Goal: Task Accomplishment & Management: Use online tool/utility

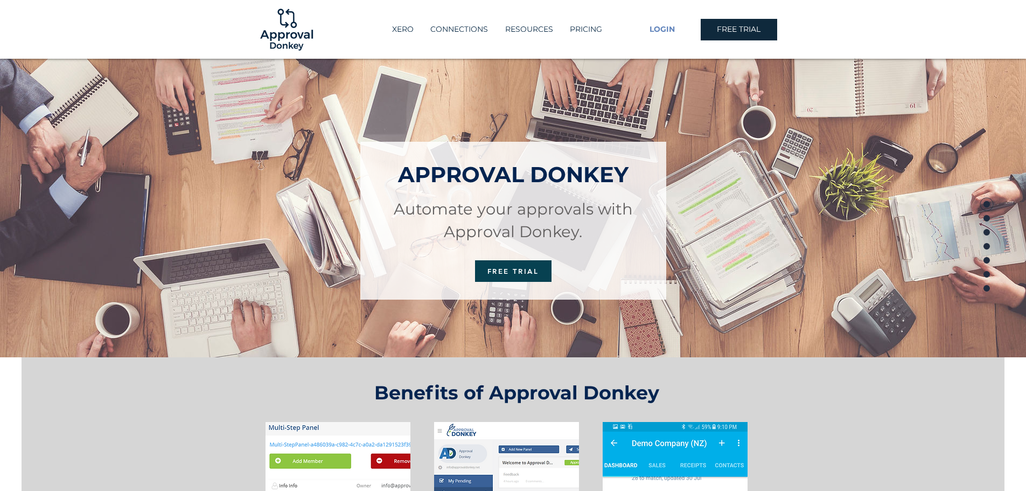
click at [660, 30] on span "LOGIN" at bounding box center [662, 29] width 25 height 11
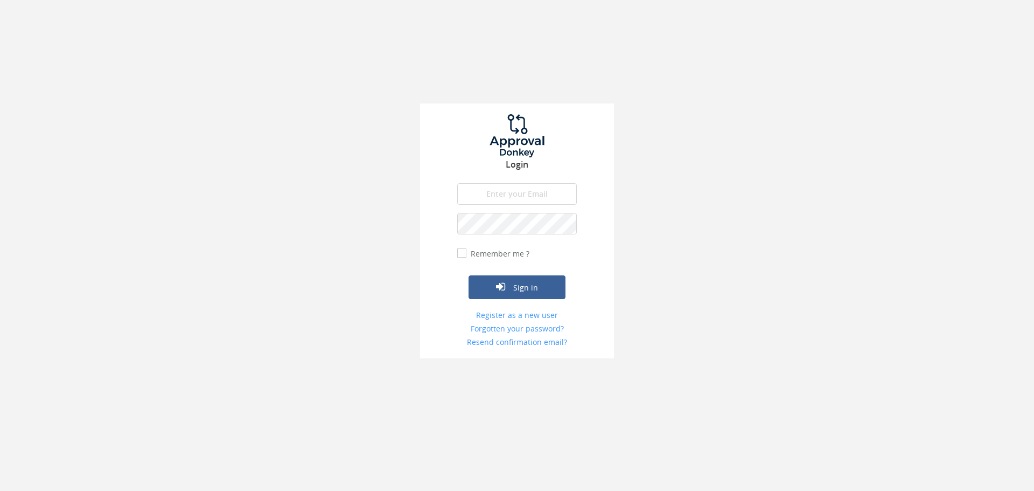
click at [500, 200] on input "email" at bounding box center [517, 194] width 120 height 22
type input "[EMAIL_ADDRESS][PERSON_NAME][DOMAIN_NAME]"
click at [469, 275] on button "Sign in" at bounding box center [517, 287] width 97 height 24
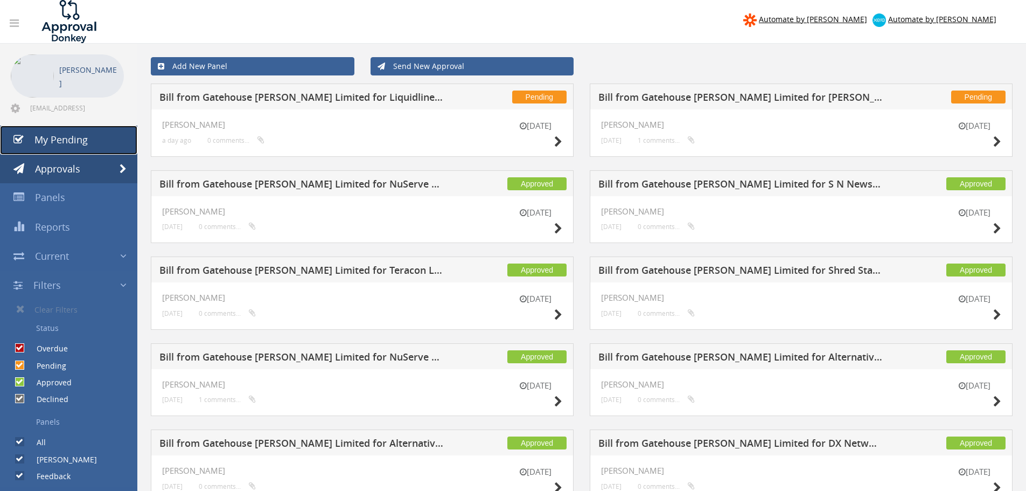
click at [67, 142] on span "My Pending" at bounding box center [60, 139] width 53 height 13
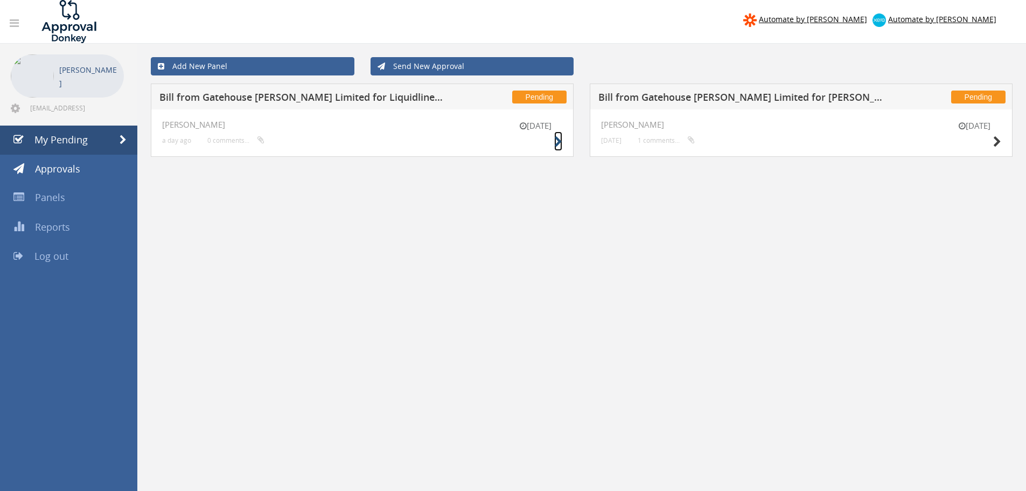
click at [556, 140] on icon at bounding box center [558, 141] width 8 height 11
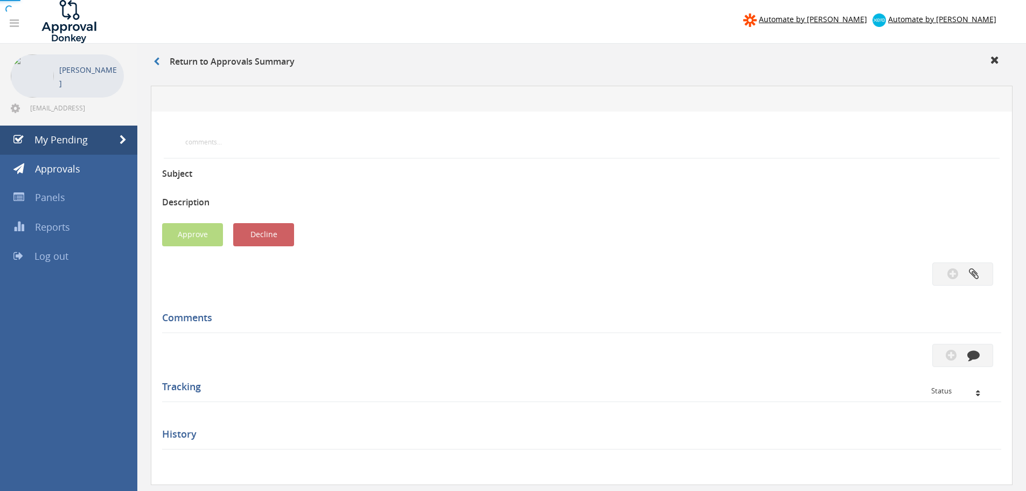
click at [556, 140] on div at bounding box center [513, 245] width 1026 height 491
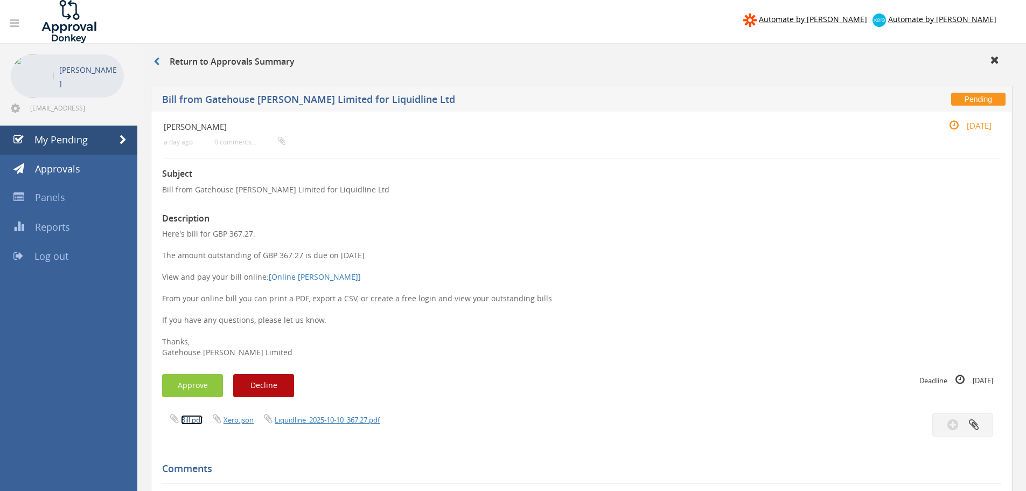
click at [194, 420] on link "Bill.pdf" at bounding box center [192, 420] width 22 height 10
click at [199, 389] on button "Approve" at bounding box center [192, 385] width 61 height 23
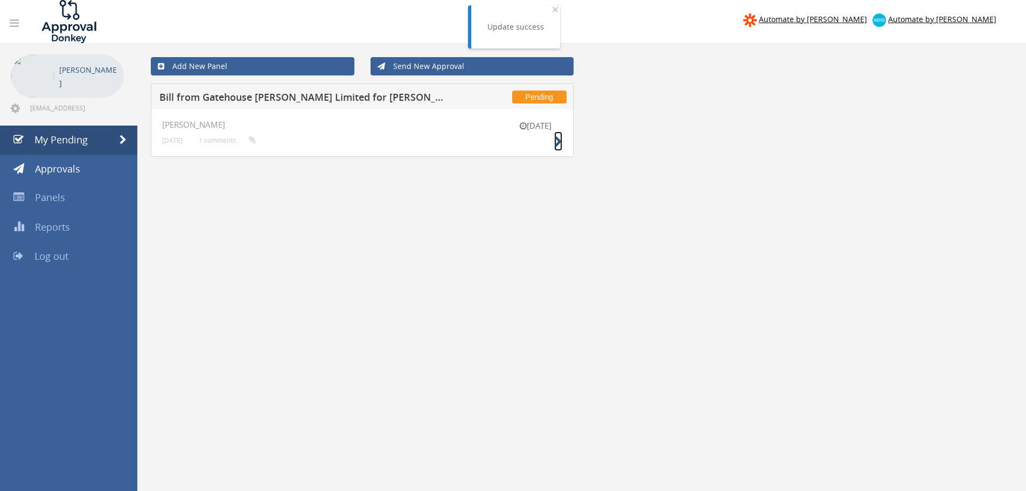
click at [559, 142] on icon at bounding box center [558, 141] width 8 height 11
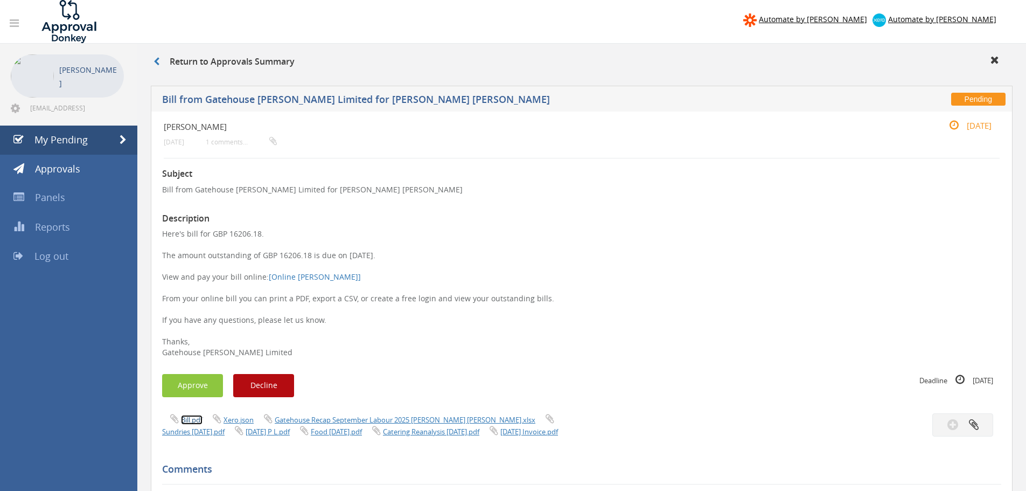
click at [185, 420] on link "Bill.pdf" at bounding box center [192, 420] width 22 height 10
click at [200, 385] on button "Approve" at bounding box center [192, 385] width 61 height 23
